Goal: Transaction & Acquisition: Purchase product/service

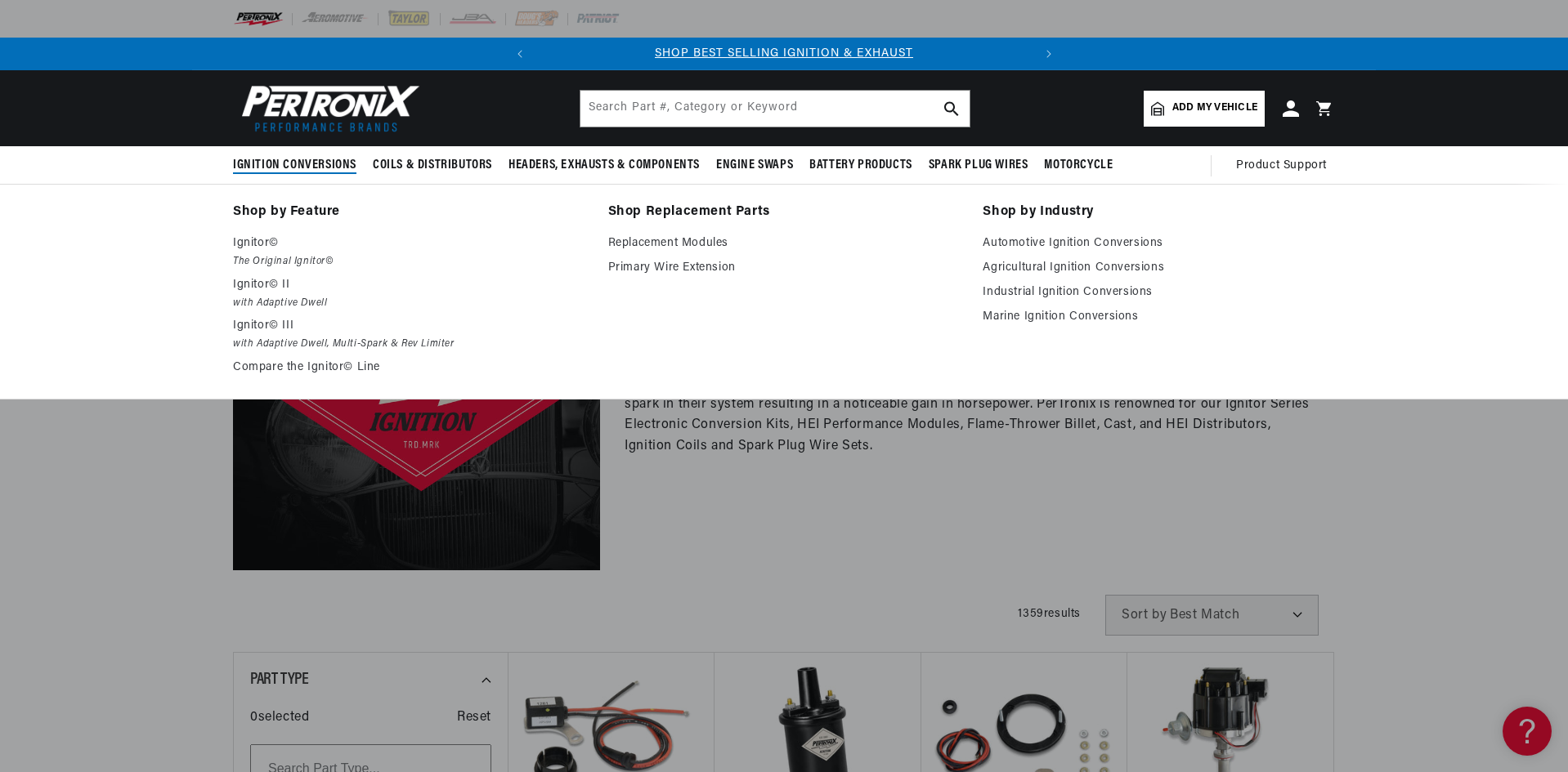
click at [323, 167] on span "Ignition Conversions" at bounding box center [295, 166] width 123 height 17
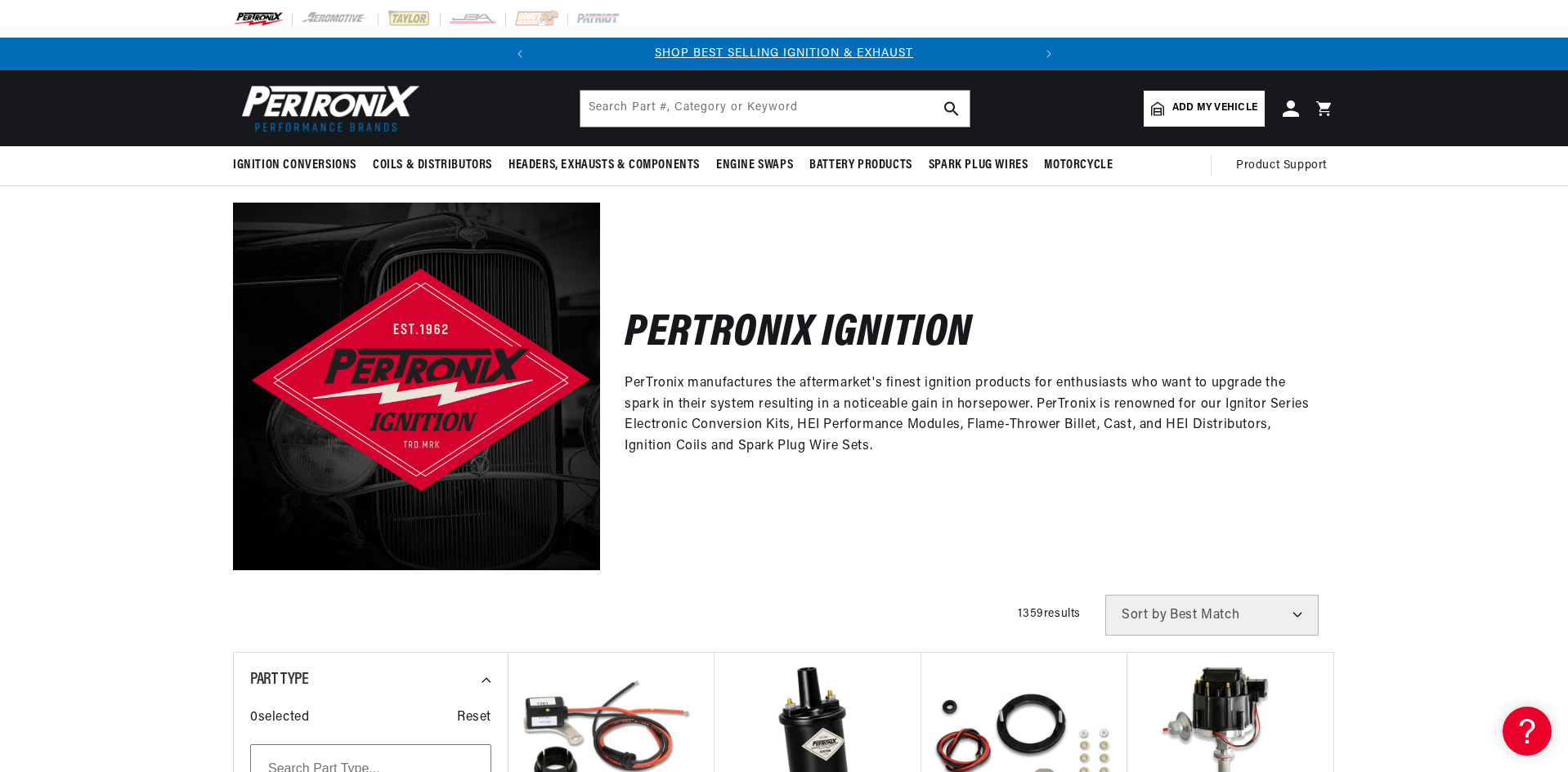
click at [1193, 111] on span "Add my vehicle" at bounding box center [1214, 108] width 85 height 15
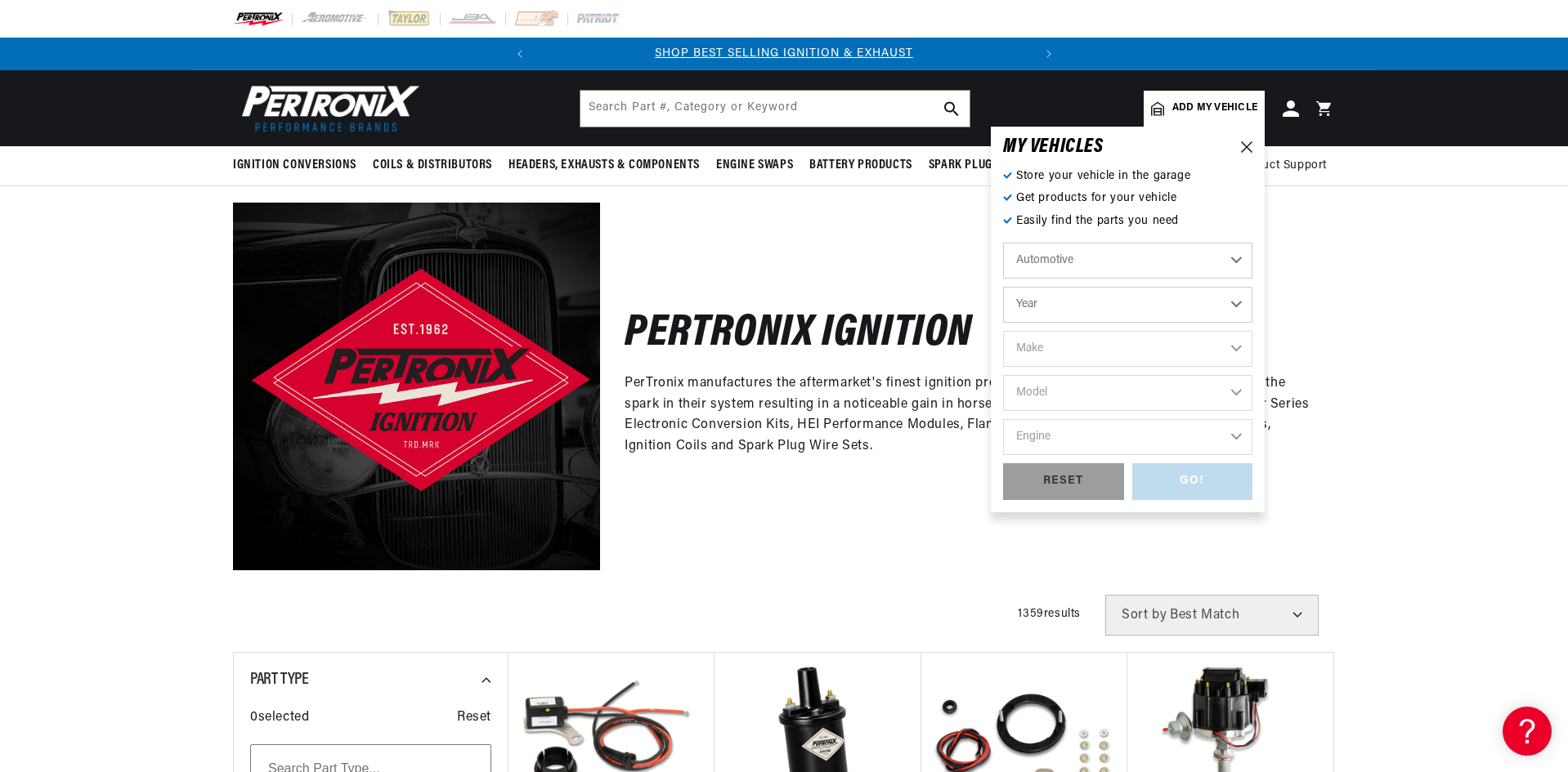
click at [1060, 310] on select "Year 2026 2025 2024 2023 2022 2021 2020 2019 2018 2017 2016 2015 2014 2013 2012…" at bounding box center [1128, 305] width 250 height 36
select select "1956"
click at [1003, 287] on select "Year 2026 2025 2024 2023 2022 2021 2020 2019 2018 2017 2016 2015 2014 2013 2012…" at bounding box center [1128, 305] width 250 height 36
select select "1956"
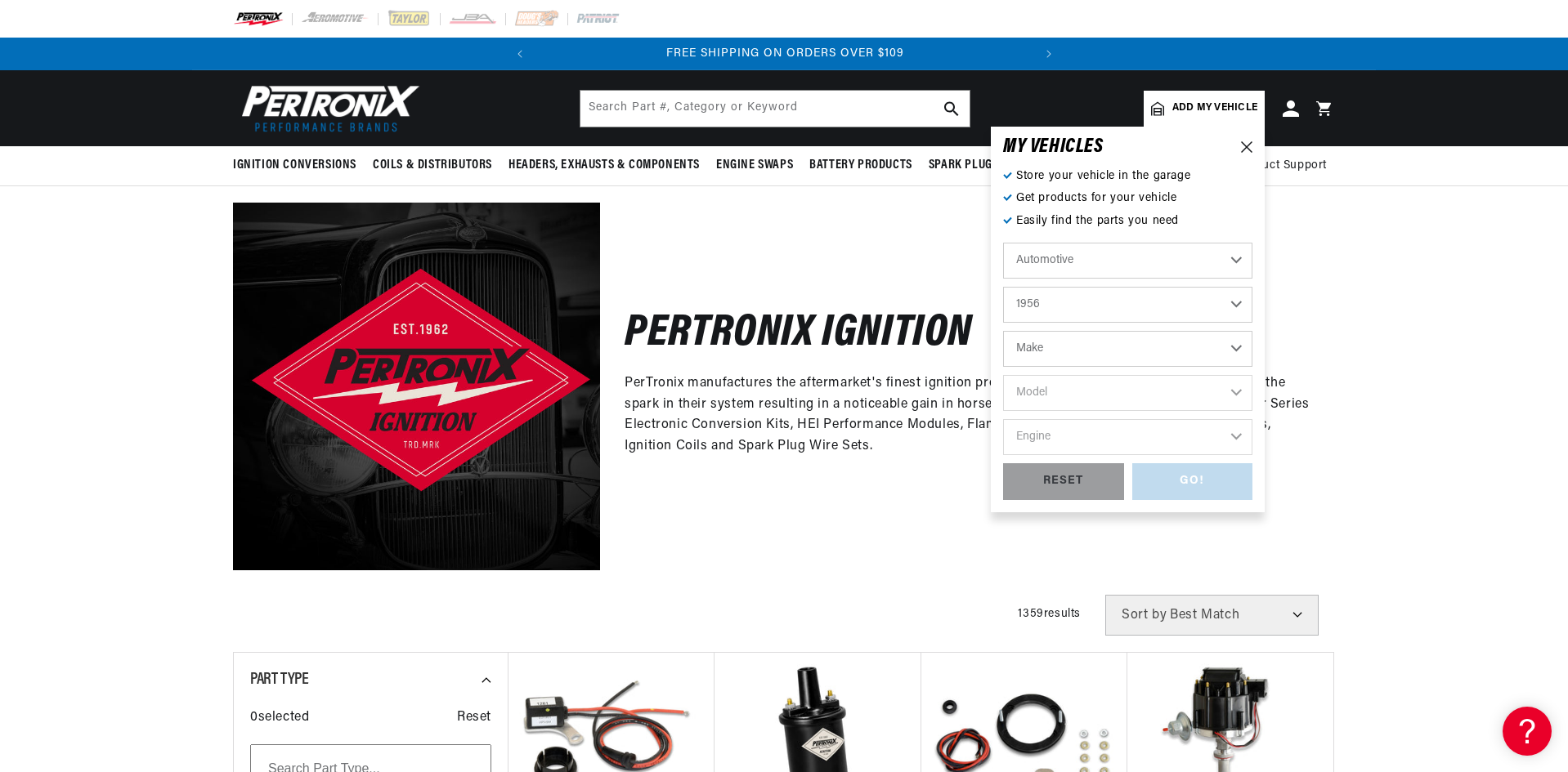
click at [1054, 345] on select "Make Alfa Romeo Aston Martin Buick Cadillac Chevrolet Chrysler Dodge Ford GMC H…" at bounding box center [1128, 348] width 250 height 36
select select "Cadillac"
click at [1003, 330] on select "Make Alfa Romeo Aston Martin Buick Cadillac Chevrolet Chrysler Dodge Ford GMC H…" at bounding box center [1128, 348] width 250 height 36
select select "Cadillac"
click at [1060, 388] on select "Model DeVille Eldorado Series 60 Fleetwood Series 62 Series 75 Fleetwood" at bounding box center [1128, 393] width 250 height 36
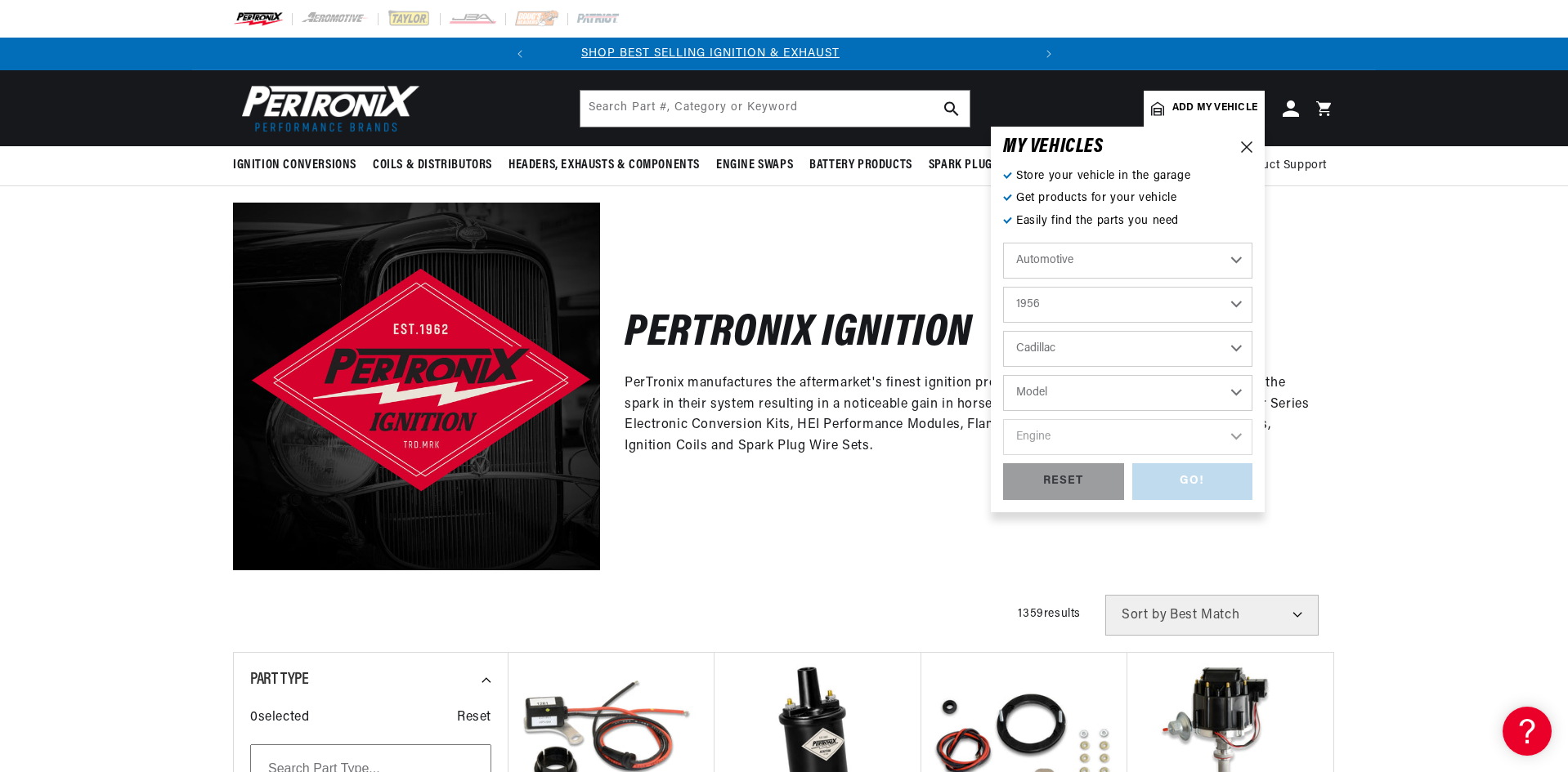
scroll to position [0, 0]
select select "Series-62"
click at [1003, 375] on select "Model DeVille Eldorado Series 60 Fleetwood Series 62 Series 75 Fleetwood" at bounding box center [1128, 393] width 250 height 36
select select "Series-62"
click at [1052, 436] on select "Engine 6.0L" at bounding box center [1128, 437] width 250 height 36
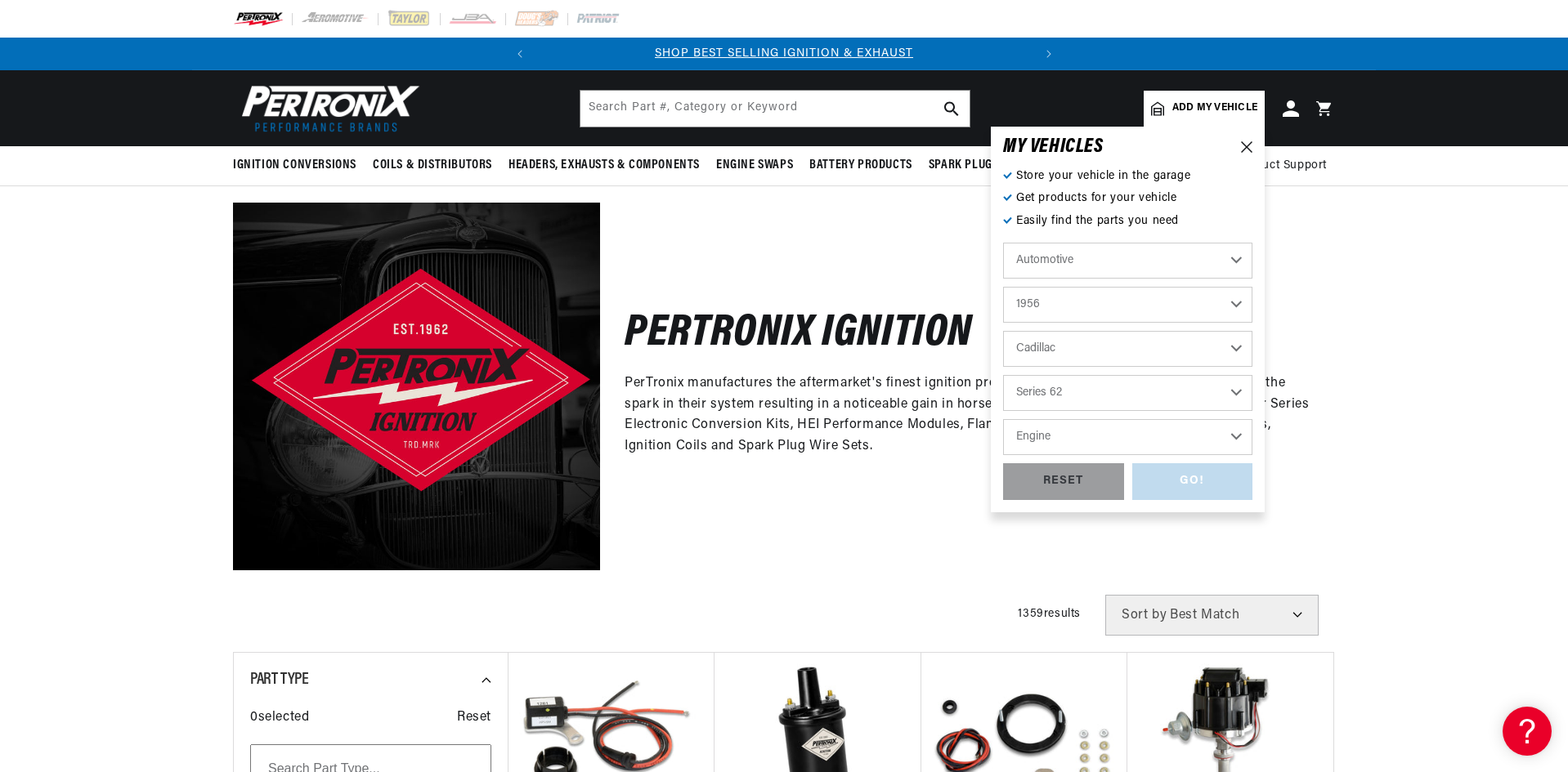
select select "6.0L"
click at [1003, 419] on select "Engine 6.0L" at bounding box center [1128, 437] width 250 height 36
select select "6.0L"
click at [1176, 489] on div "GO!" at bounding box center [1193, 481] width 121 height 37
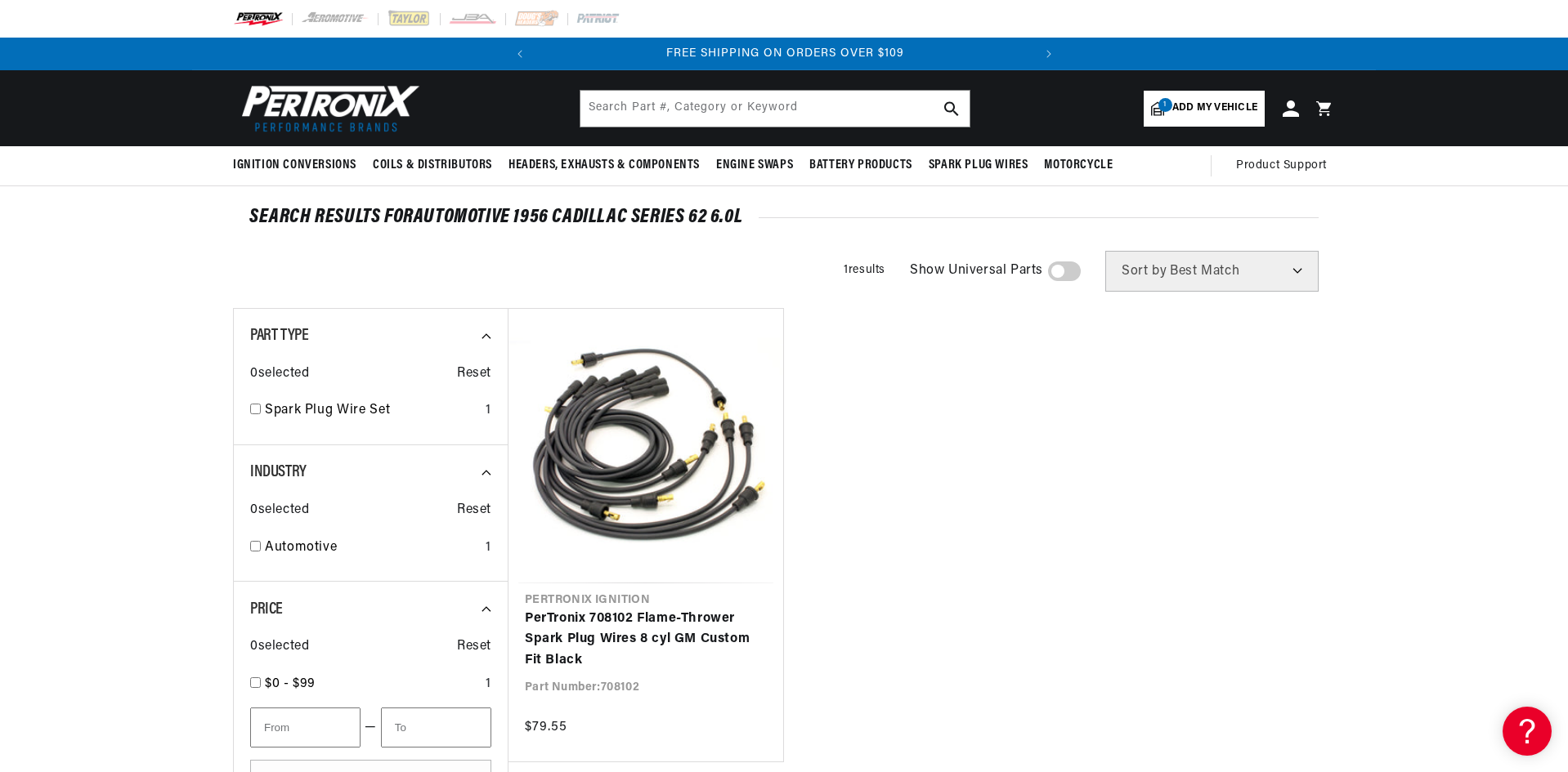
click at [1066, 268] on span at bounding box center [1064, 271] width 32 height 20
click at [1062, 274] on input "checkbox" at bounding box center [1056, 274] width 10 height 0
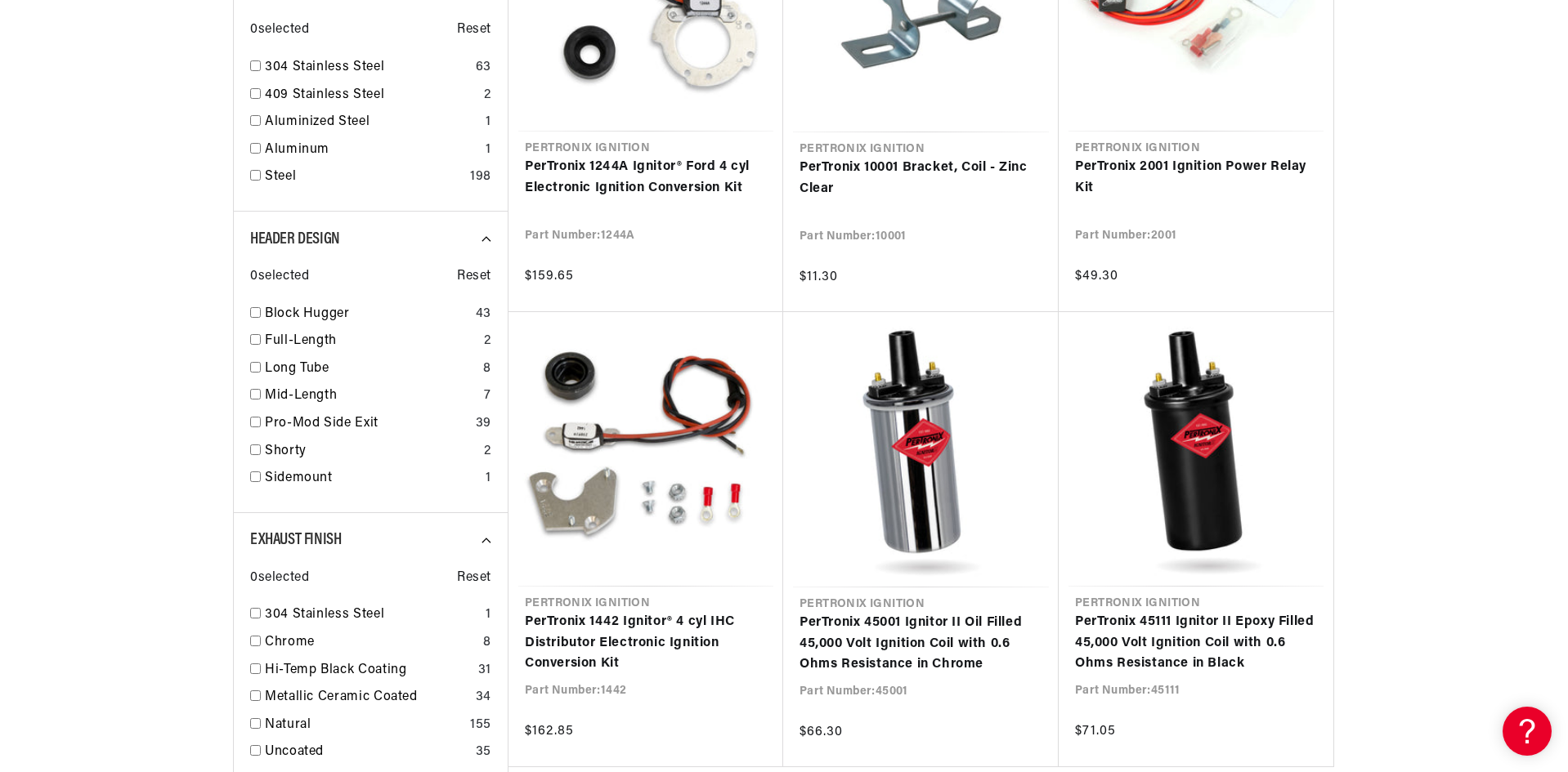
scroll to position [1389, 0]
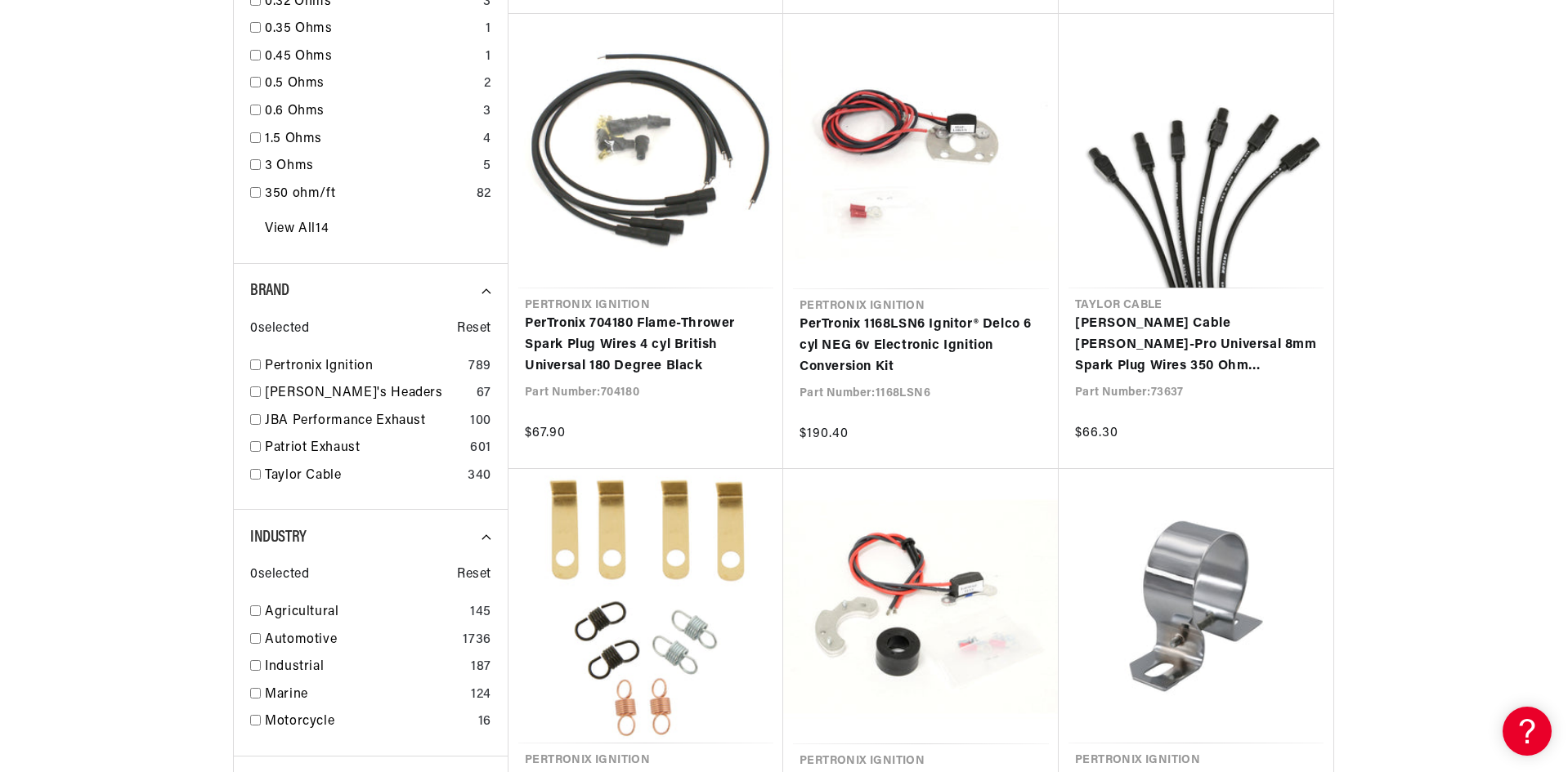
scroll to position [0, 496]
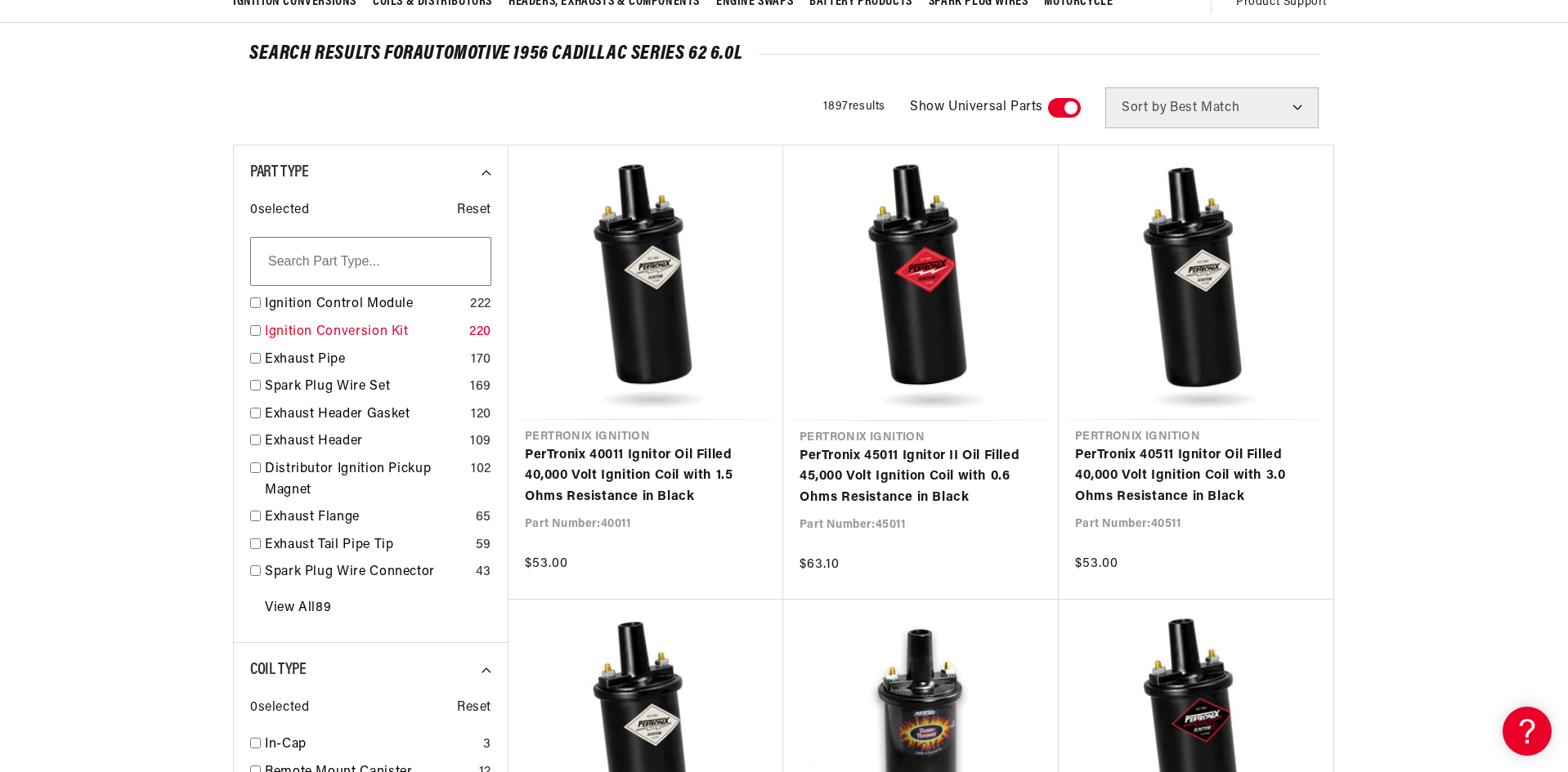
click at [253, 330] on input "checkbox" at bounding box center [255, 330] width 10 height 10
checkbox input "false"
